Goal: Task Accomplishment & Management: Use online tool/utility

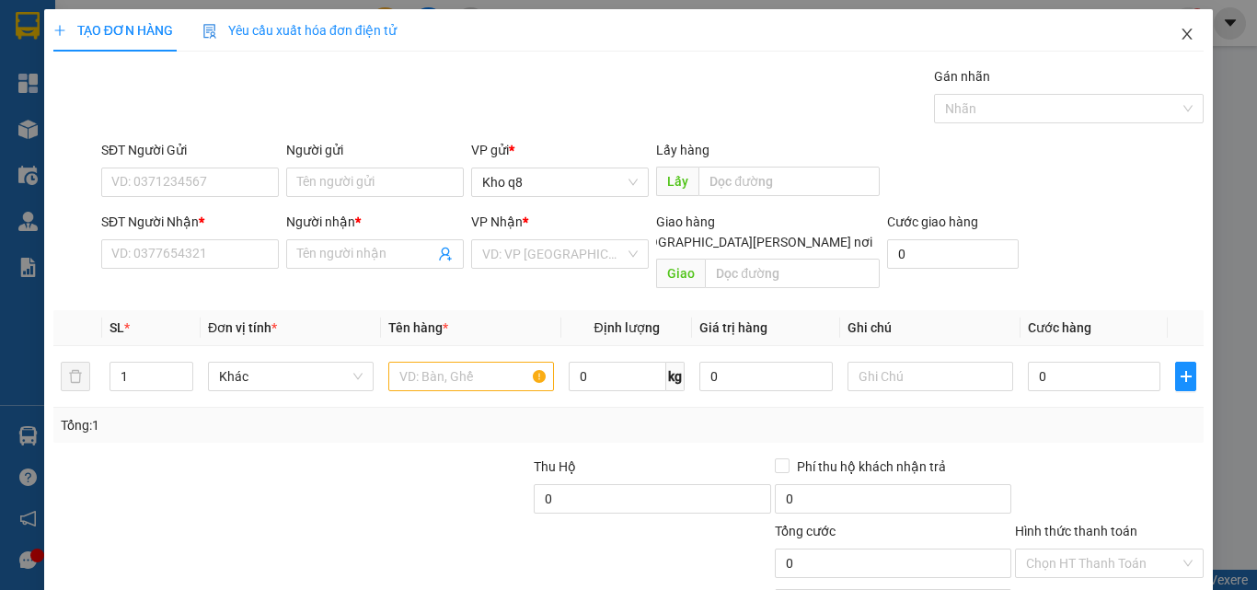
click at [1180, 31] on icon "close" at bounding box center [1187, 34] width 15 height 15
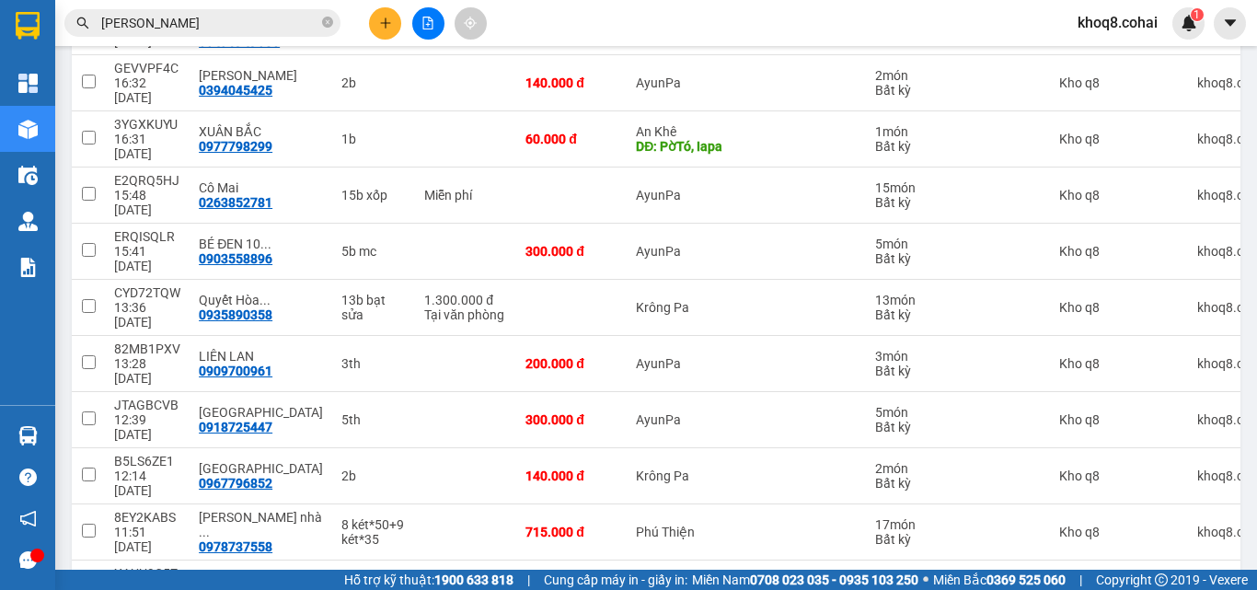
scroll to position [318, 0]
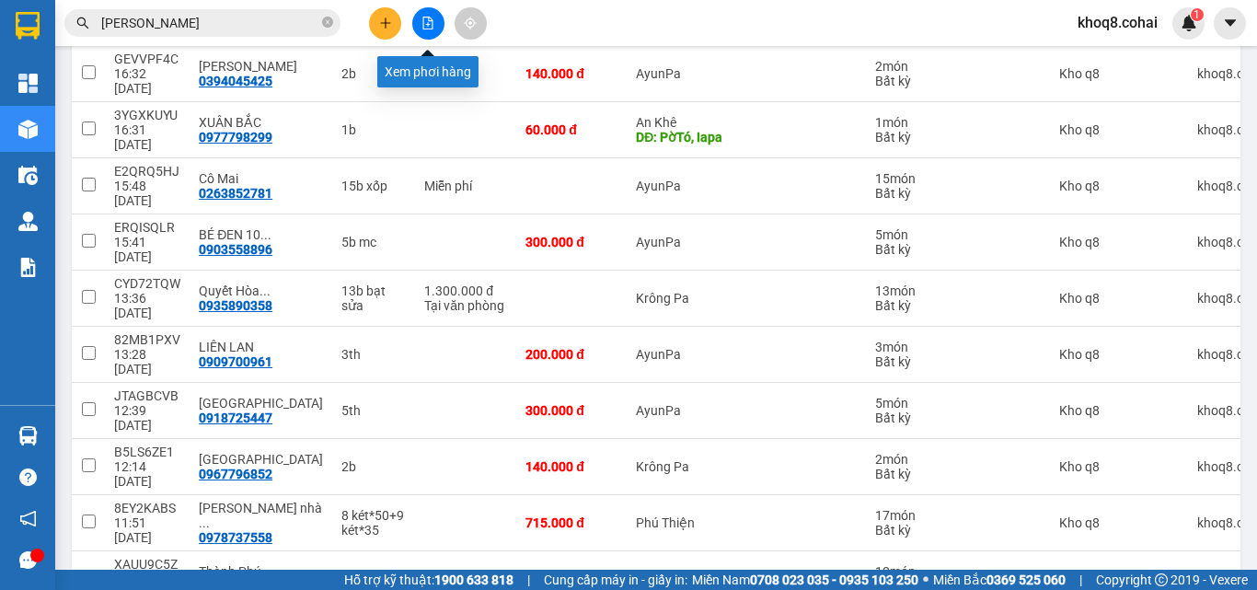
click at [434, 22] on button at bounding box center [428, 23] width 32 height 32
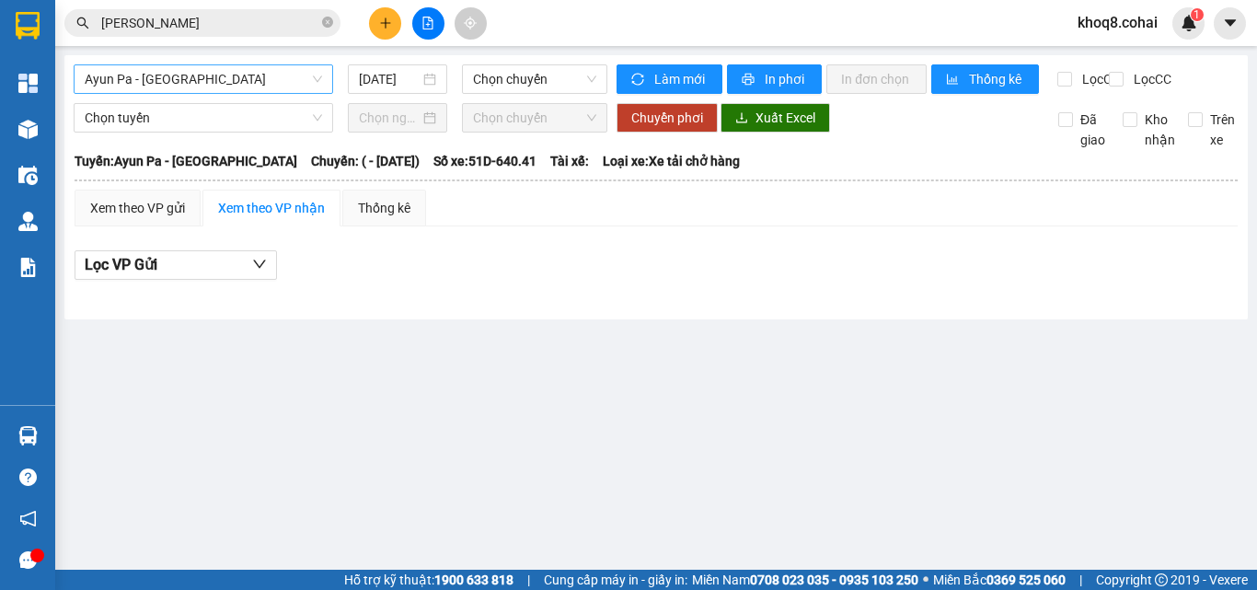
click at [225, 78] on span "Ayun Pa - [GEOGRAPHIC_DATA]" at bounding box center [203, 79] width 237 height 28
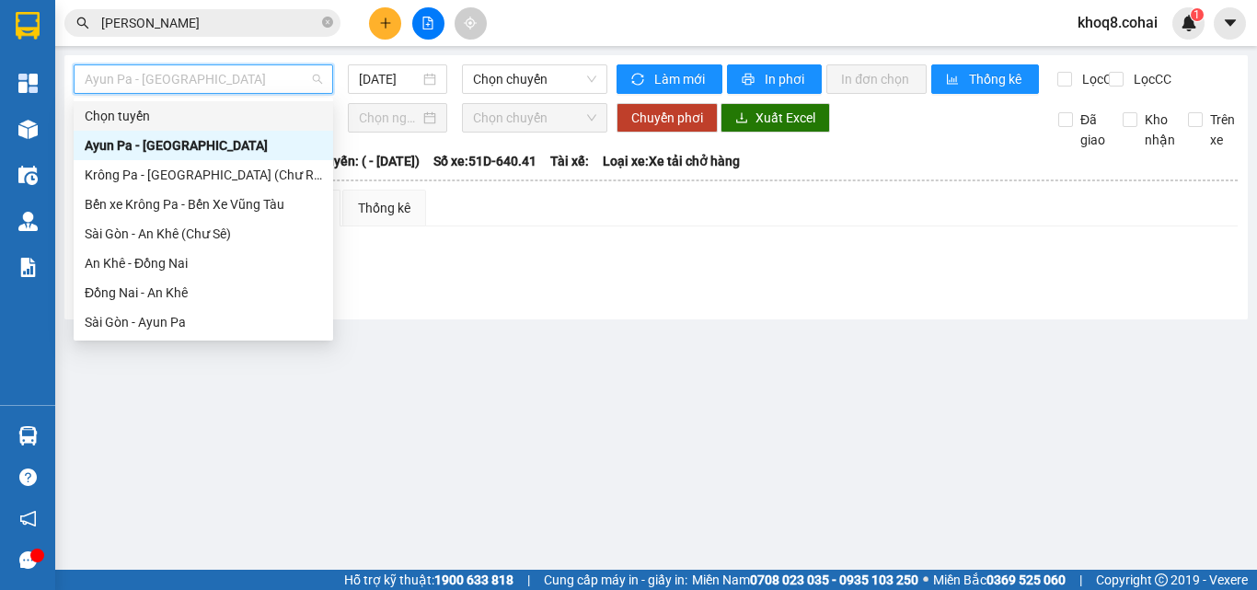
click at [213, 80] on span "Ayun Pa - [GEOGRAPHIC_DATA]" at bounding box center [203, 79] width 237 height 28
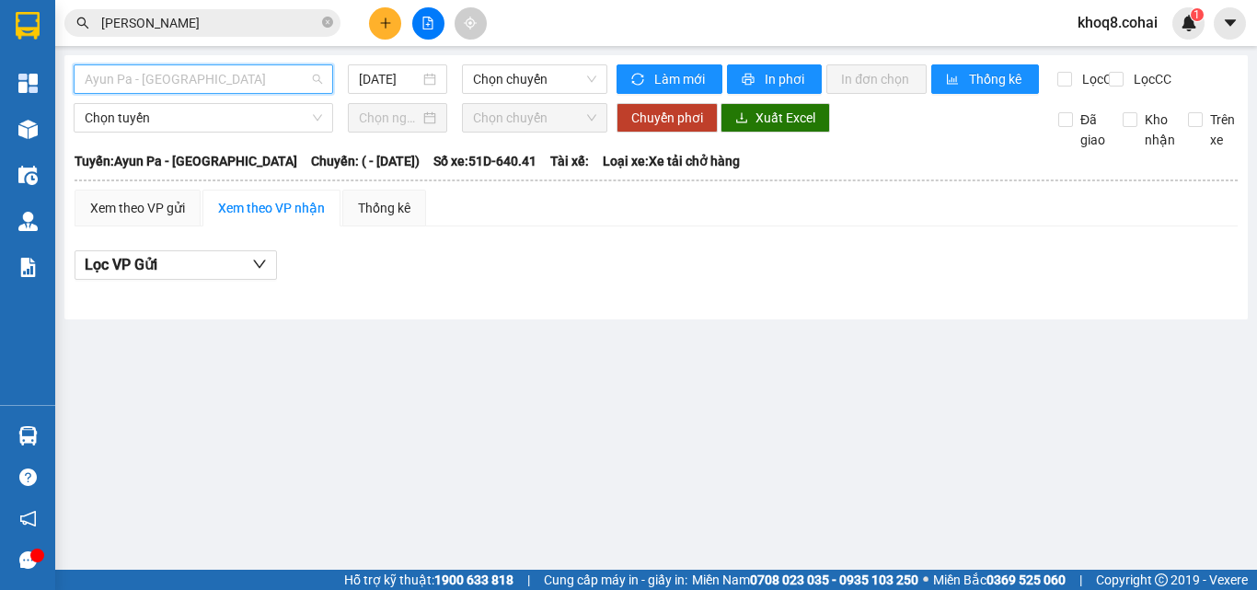
click at [213, 80] on span "Ayun Pa - [GEOGRAPHIC_DATA]" at bounding box center [203, 79] width 237 height 28
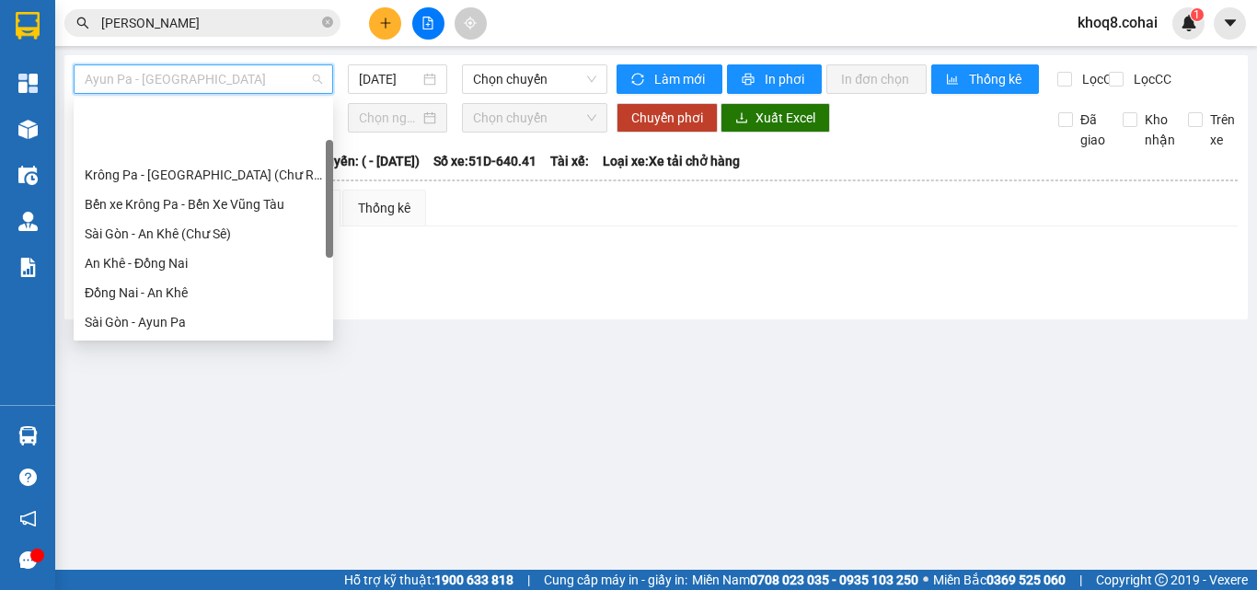
scroll to position [265, 0]
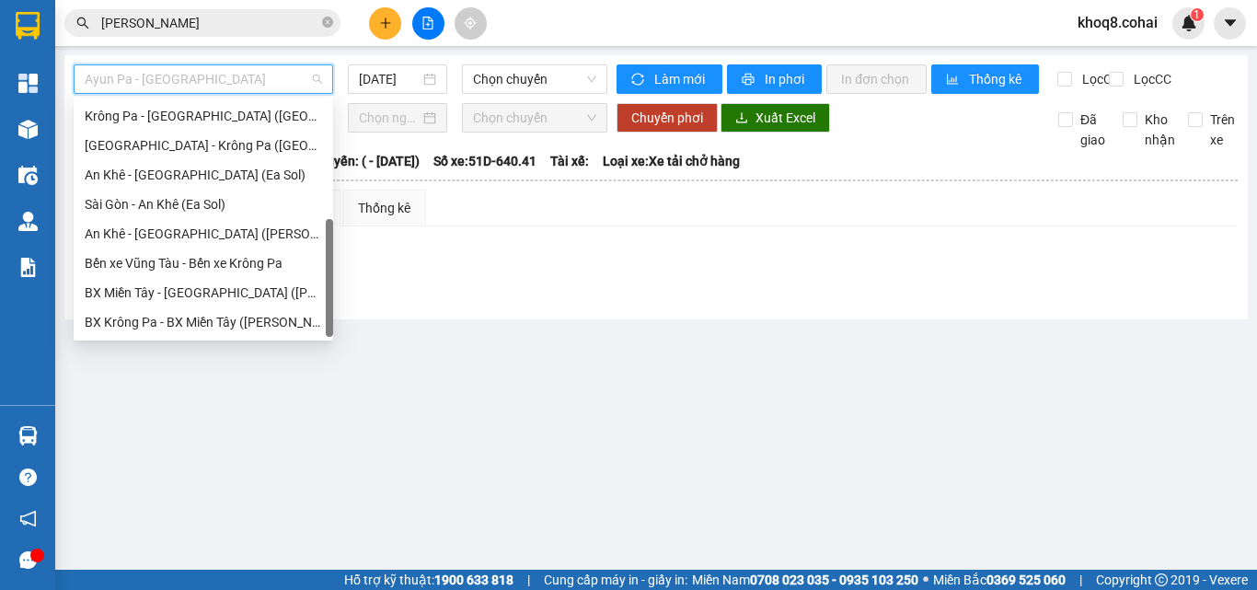
drag, startPoint x: 328, startPoint y: 123, endPoint x: 317, endPoint y: 443, distance: 319.5
click at [317, 443] on body "Kết quả [PERSON_NAME] ( 277 ) Bộ lọc Ngày tạo [PERSON_NAME] nhất Mã ĐH Trạng th…" at bounding box center [628, 295] width 1257 height 590
click at [151, 138] on div "[GEOGRAPHIC_DATA] - Krông Pa ([GEOGRAPHIC_DATA])" at bounding box center [203, 145] width 237 height 20
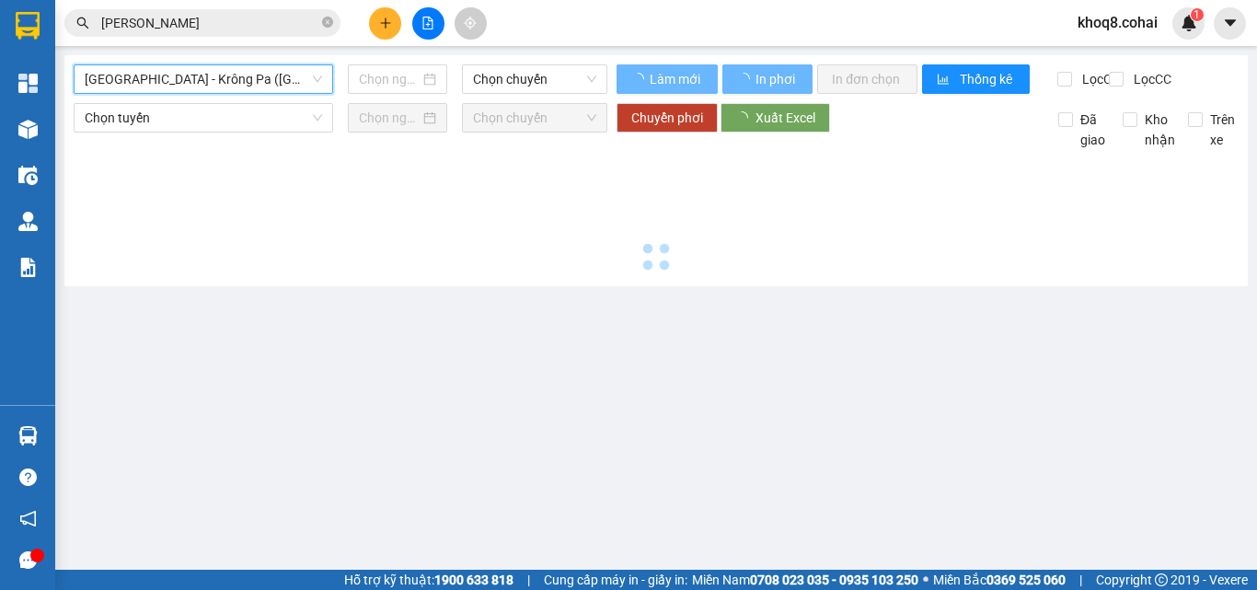
type input "[DATE]"
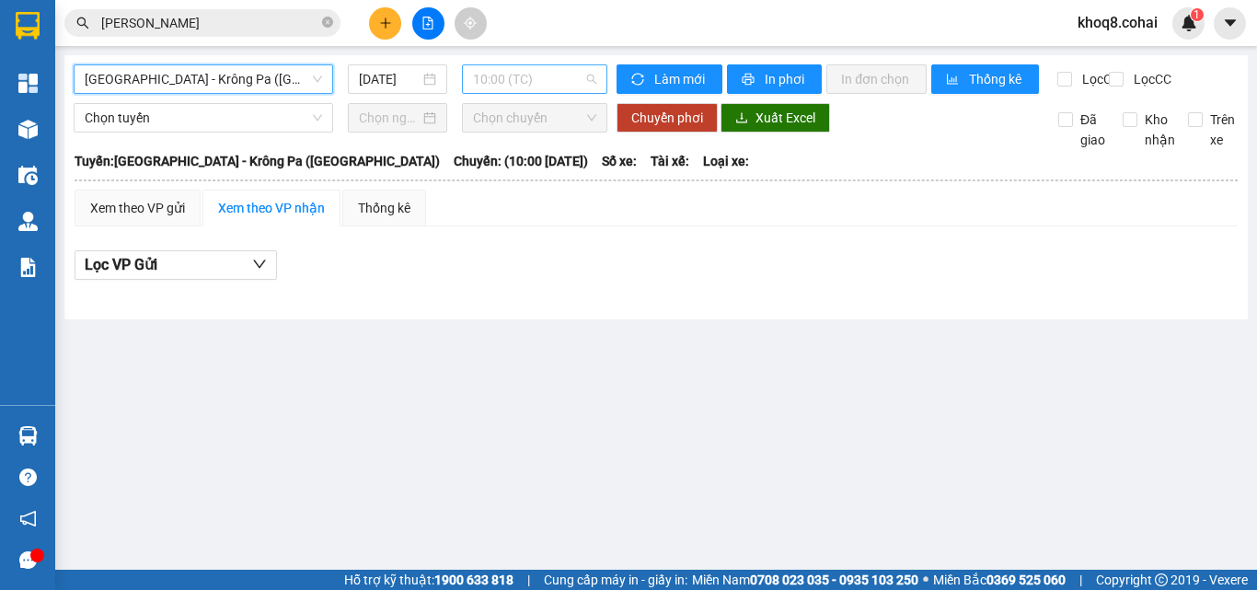
click at [561, 82] on span "10:00 (TC)" at bounding box center [534, 79] width 123 height 28
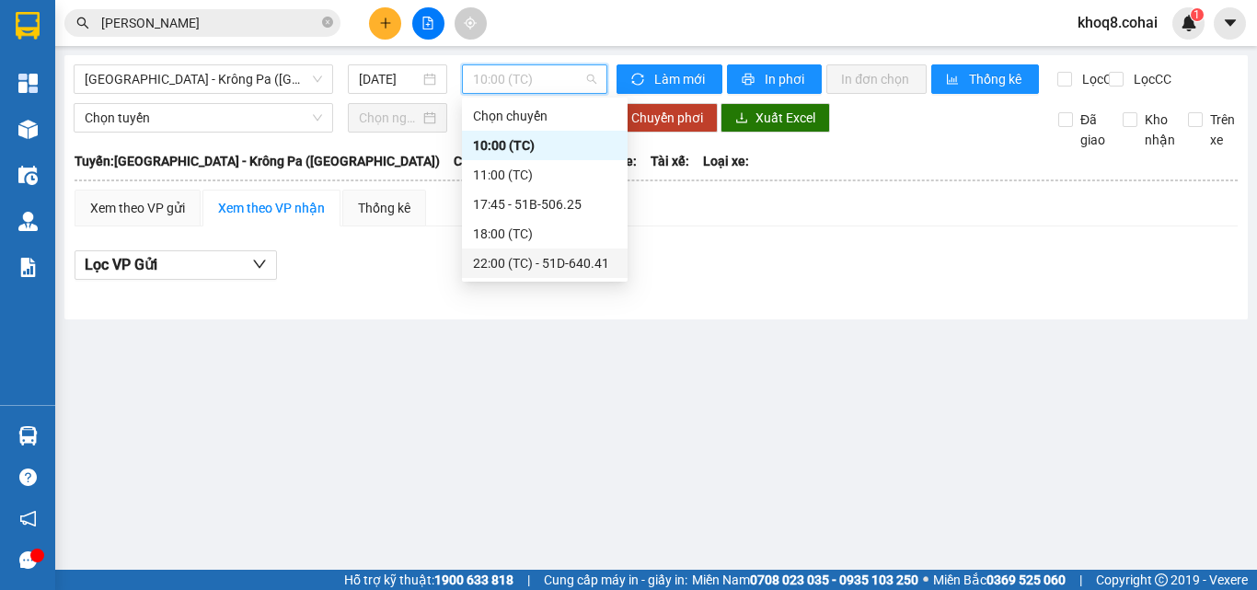
click at [582, 258] on div "22:00 (TC) - 51D-640.41" at bounding box center [545, 263] width 144 height 20
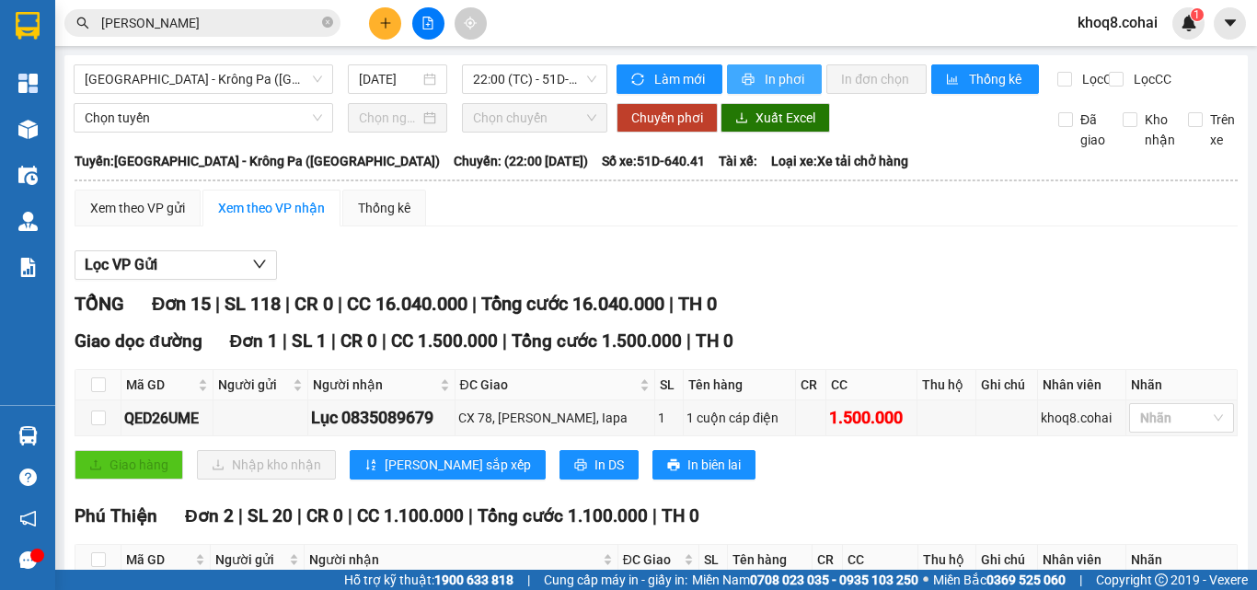
click at [765, 71] on span "In phơi" at bounding box center [786, 79] width 42 height 20
click at [765, 73] on span "In phơi" at bounding box center [786, 79] width 42 height 20
